Goal: Information Seeking & Learning: Find specific fact

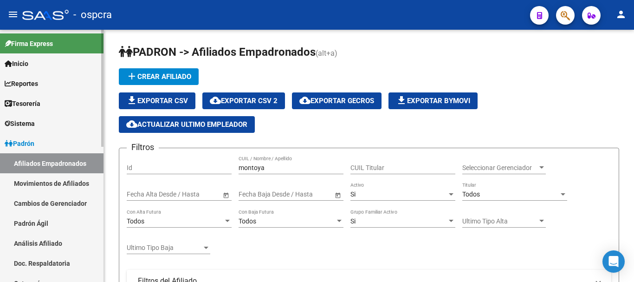
drag, startPoint x: 294, startPoint y: 170, endPoint x: 79, endPoint y: 121, distance: 220.0
click at [88, 125] on mat-sidenav-container "Firma Express Inicio Calendario SSS Instructivos Contacto OS Reportes Ingresos …" at bounding box center [317, 156] width 634 height 252
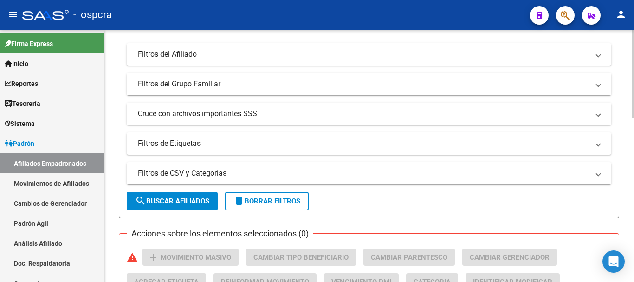
scroll to position [278, 0]
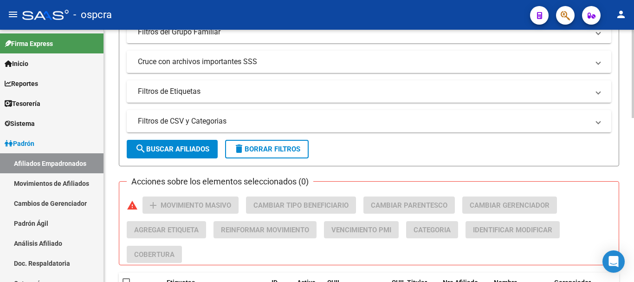
type input "[PERSON_NAME]"
click at [162, 147] on span "search Buscar Afiliados" at bounding box center [172, 149] width 74 height 8
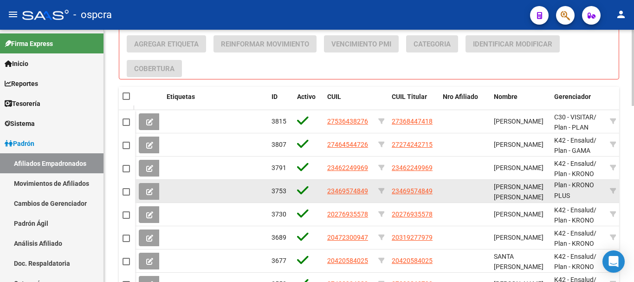
scroll to position [0, 0]
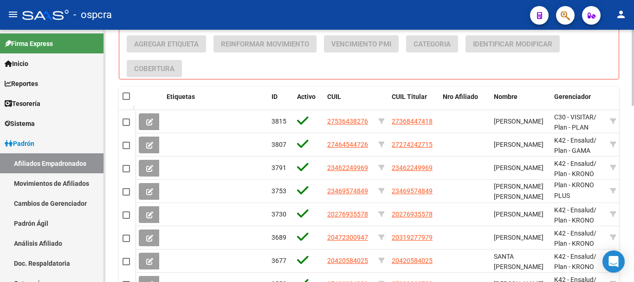
click at [633, 200] on div at bounding box center [632, 209] width 2 height 76
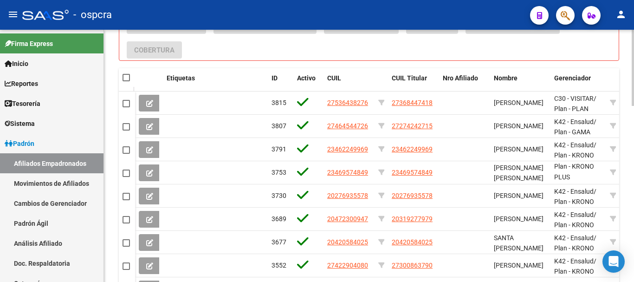
click at [633, 217] on div at bounding box center [632, 215] width 2 height 76
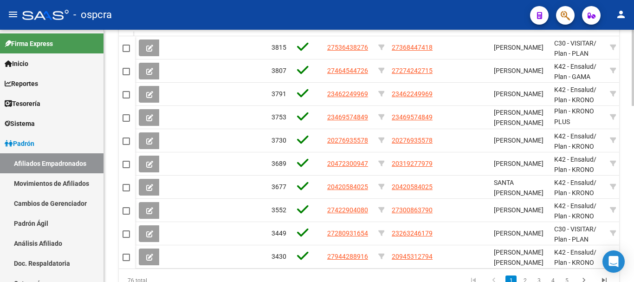
click at [633, 236] on div at bounding box center [632, 231] width 2 height 76
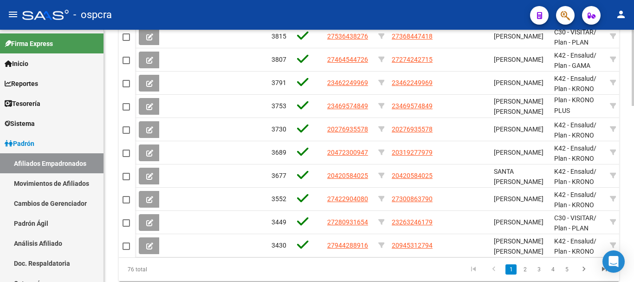
click at [633, 241] on div at bounding box center [632, 235] width 2 height 76
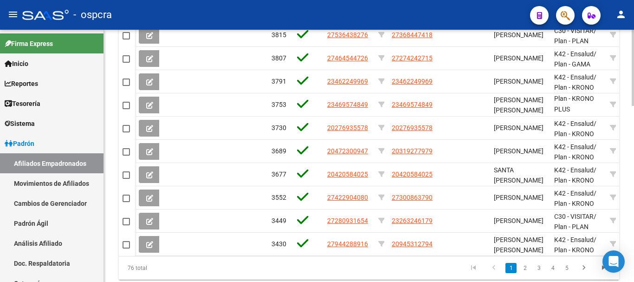
scroll to position [567, 0]
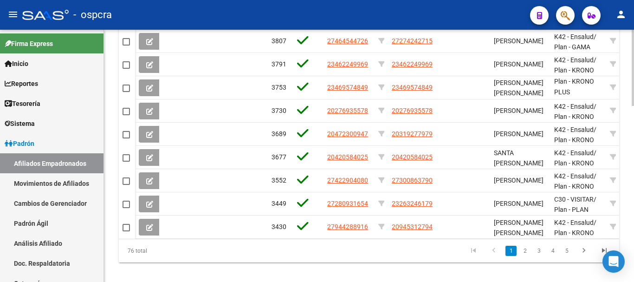
click at [633, 249] on div at bounding box center [632, 241] width 2 height 76
click at [525, 256] on link "2" at bounding box center [524, 250] width 11 height 10
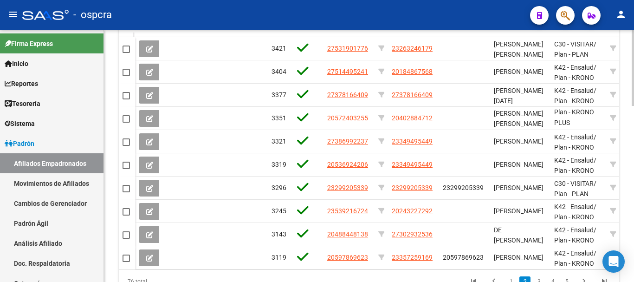
scroll to position [541, 0]
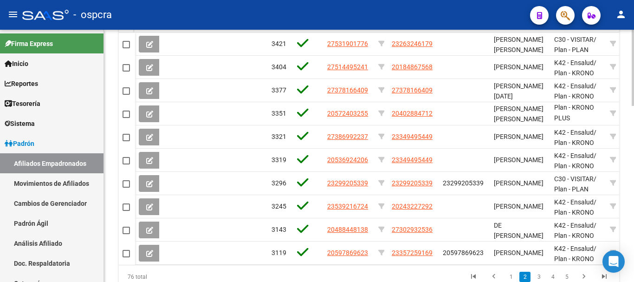
drag, startPoint x: 630, startPoint y: 219, endPoint x: 630, endPoint y: 225, distance: 5.6
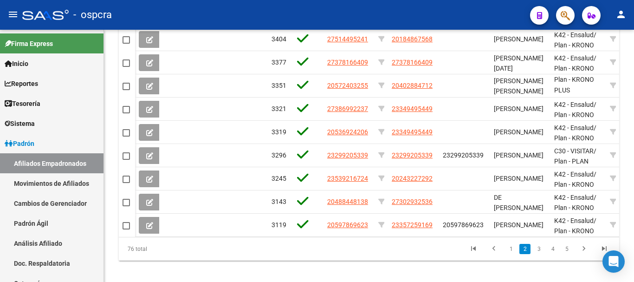
click at [633, 230] on div at bounding box center [632, 241] width 2 height 76
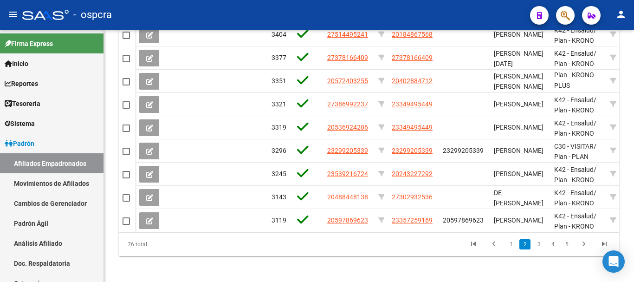
click at [633, 231] on div at bounding box center [632, 243] width 2 height 76
click at [539, 249] on link "3" at bounding box center [538, 244] width 11 height 10
click at [539, 253] on div "76 total 1 2 3 4 5" at bounding box center [369, 243] width 500 height 23
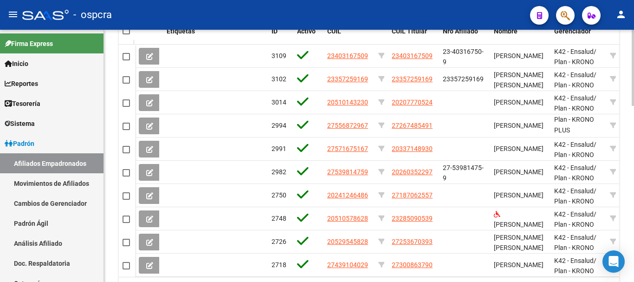
scroll to position [535, 0]
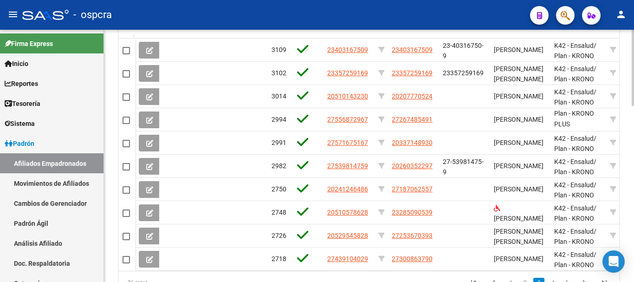
click at [633, 214] on div at bounding box center [632, 231] width 2 height 76
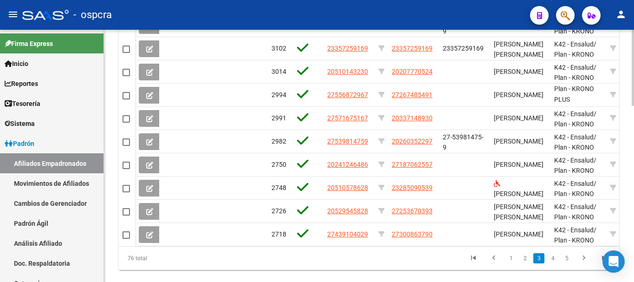
scroll to position [566, 0]
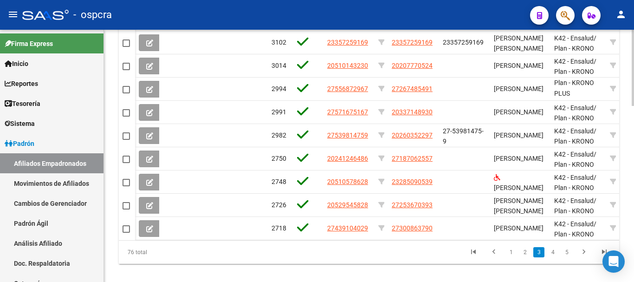
click at [633, 214] on div at bounding box center [632, 240] width 2 height 76
click at [557, 257] on link "4" at bounding box center [552, 252] width 11 height 10
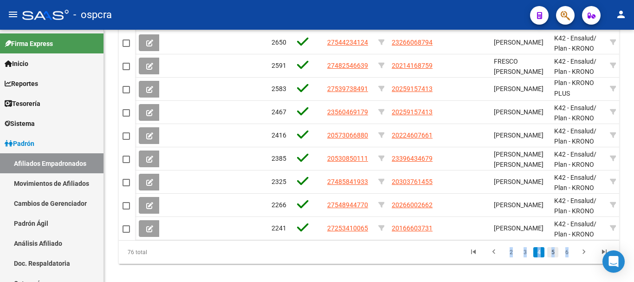
click at [553, 257] on link "5" at bounding box center [552, 252] width 11 height 10
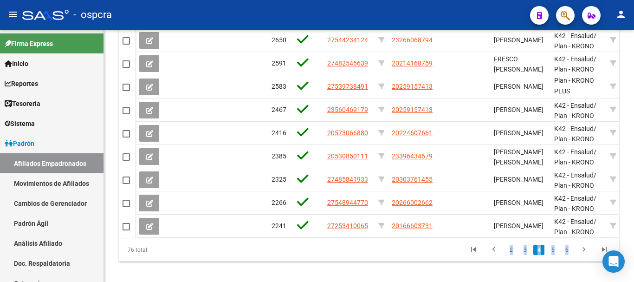
click at [553, 259] on div "76 total 2 3 4 5 6" at bounding box center [369, 249] width 500 height 23
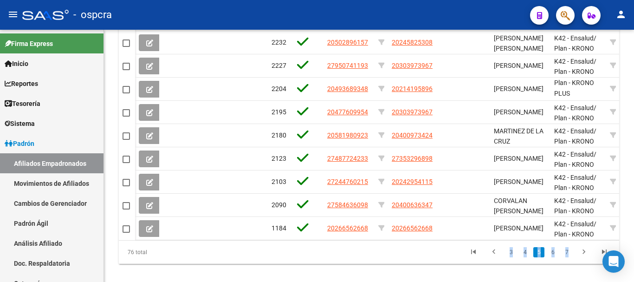
drag, startPoint x: 543, startPoint y: 262, endPoint x: 537, endPoint y: 262, distance: 5.6
click at [541, 257] on link "5" at bounding box center [538, 252] width 11 height 10
click at [524, 257] on link "4" at bounding box center [524, 252] width 11 height 10
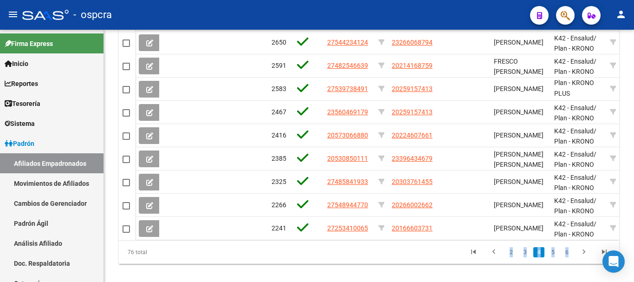
click at [633, 206] on div at bounding box center [632, 240] width 2 height 76
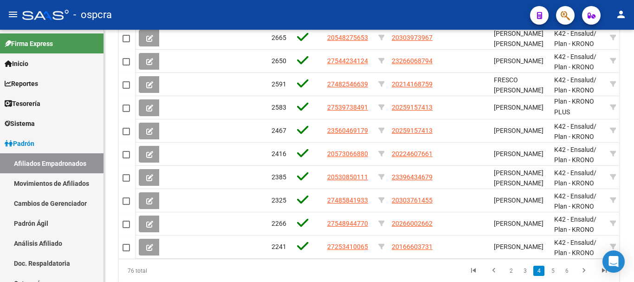
scroll to position [569, 0]
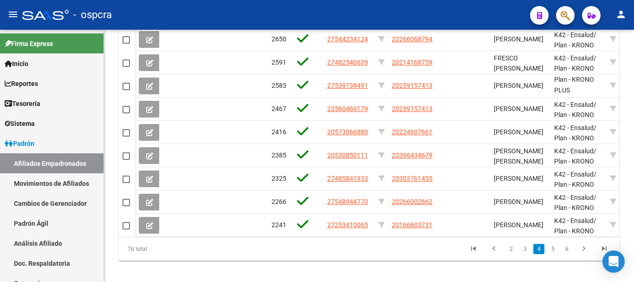
click at [551, 254] on link "5" at bounding box center [552, 249] width 11 height 10
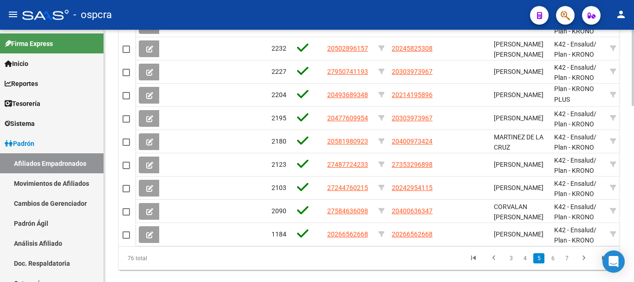
drag, startPoint x: 630, startPoint y: 214, endPoint x: 627, endPoint y: 199, distance: 15.6
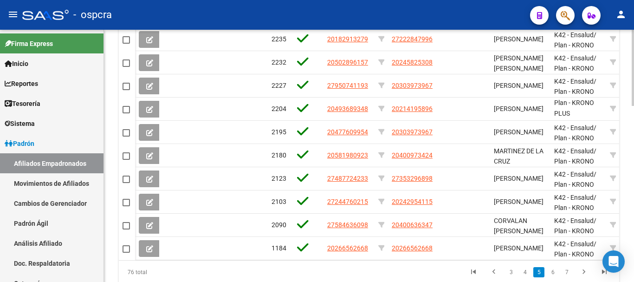
scroll to position [554, 0]
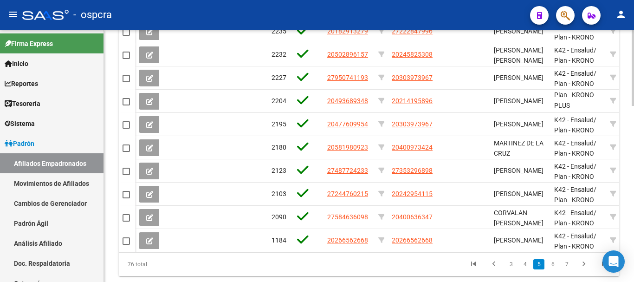
click at [633, 204] on div at bounding box center [632, 237] width 2 height 76
